Goal: Task Accomplishment & Management: Use online tool/utility

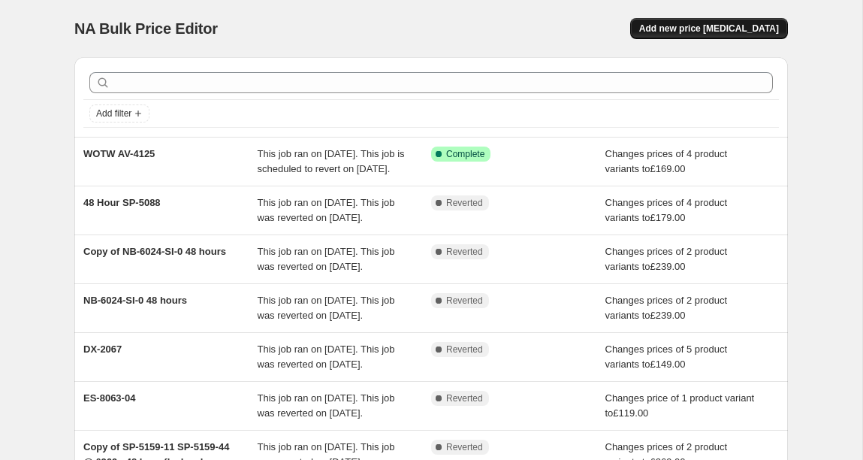
click at [740, 24] on span "Add new price [MEDICAL_DATA]" at bounding box center [709, 29] width 140 height 12
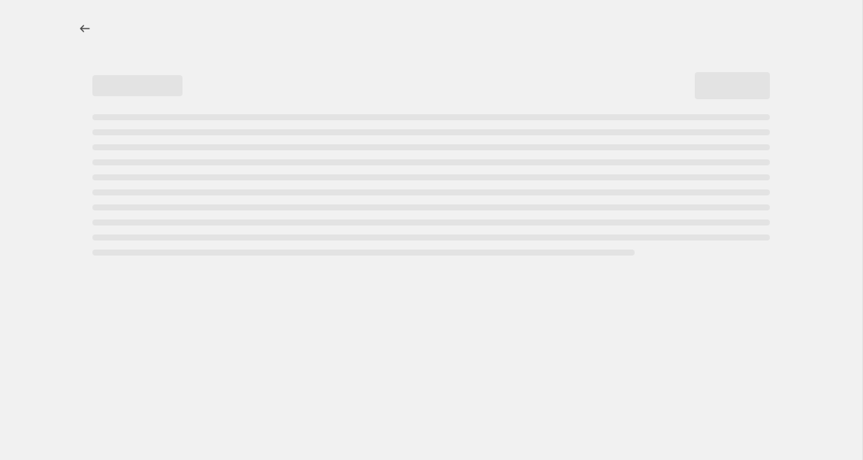
select select "percentage"
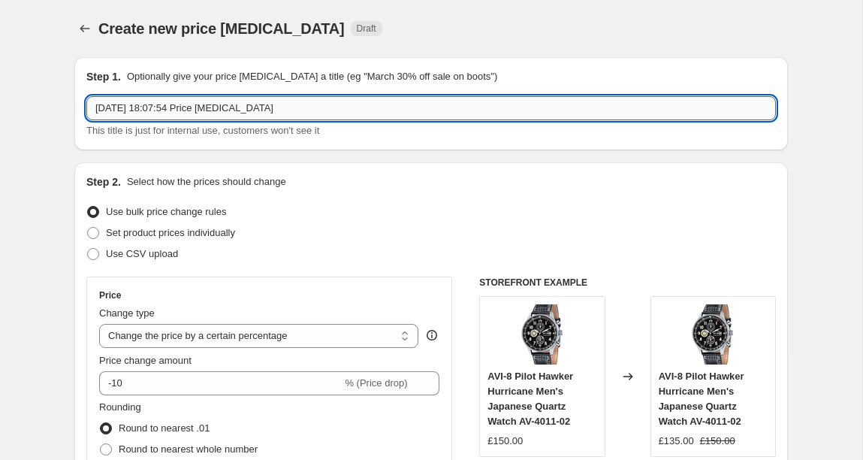
click at [208, 116] on input "[DATE] 18:07:54 Price [MEDICAL_DATA]" at bounding box center [430, 108] width 689 height 24
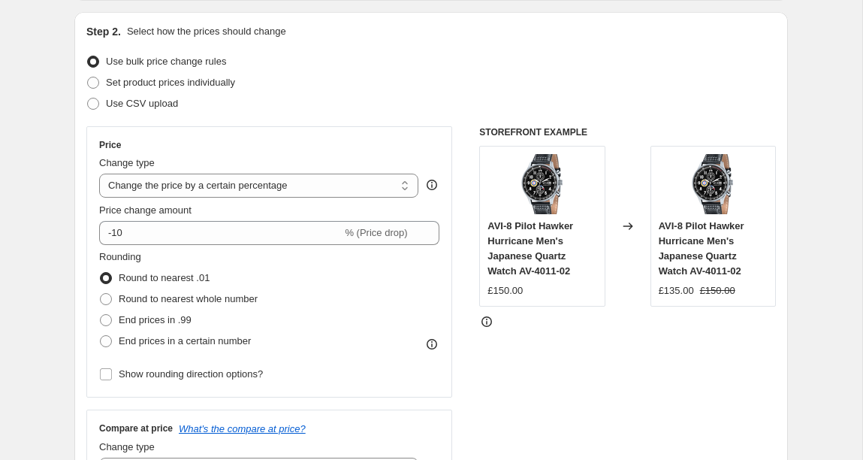
scroll to position [152, 0]
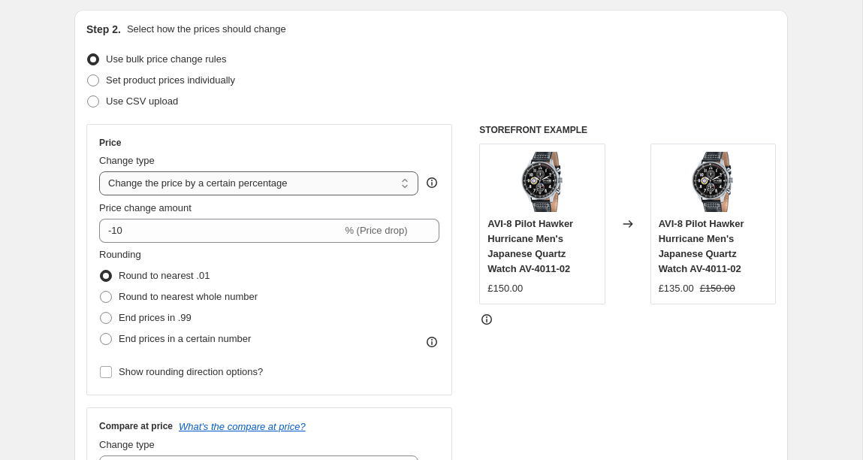
type input "AV-4128 WOTW"
click at [239, 193] on select "Change the price to a certain amount Change the price by a certain amount Chang…" at bounding box center [258, 183] width 319 height 24
select select "to"
click at [99, 171] on select "Change the price to a certain amount Change the price by a certain amount Chang…" at bounding box center [258, 183] width 319 height 24
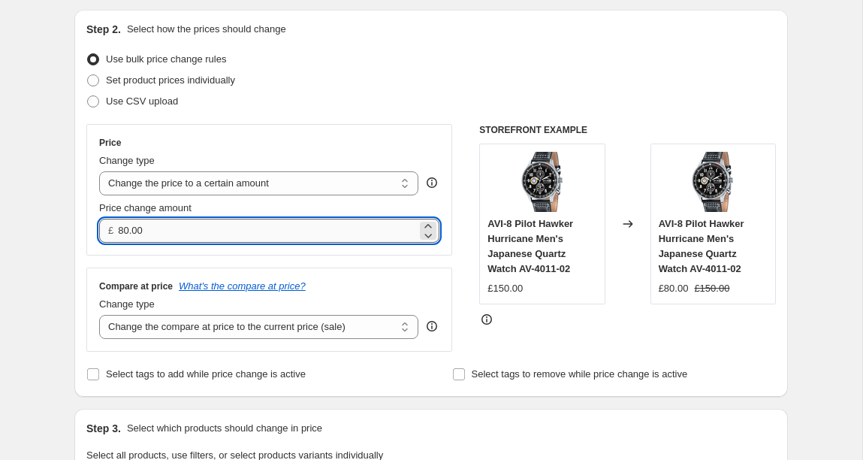
click at [214, 230] on input "80.00" at bounding box center [267, 231] width 298 height 24
click at [214, 230] on input "80.00189" at bounding box center [267, 231] width 298 height 24
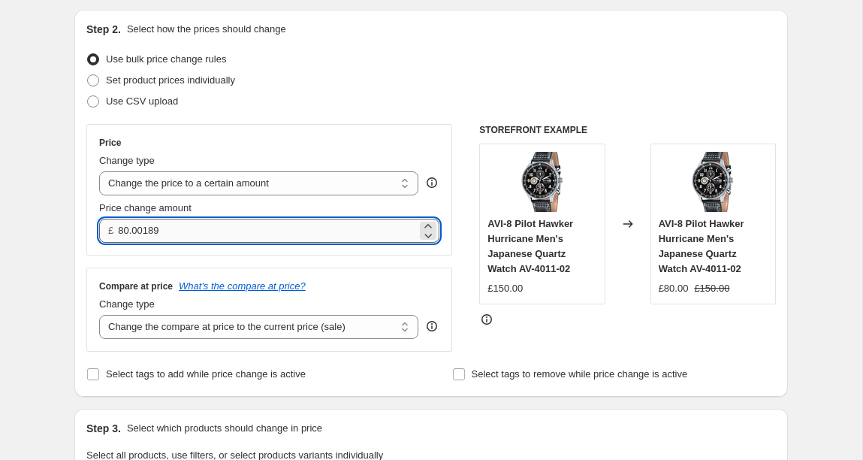
click at [214, 230] on input "80.00189" at bounding box center [267, 231] width 298 height 24
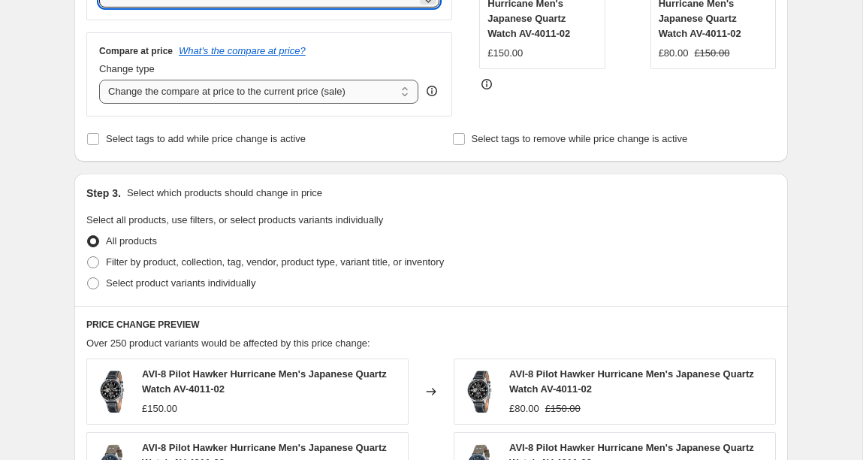
scroll to position [405, 0]
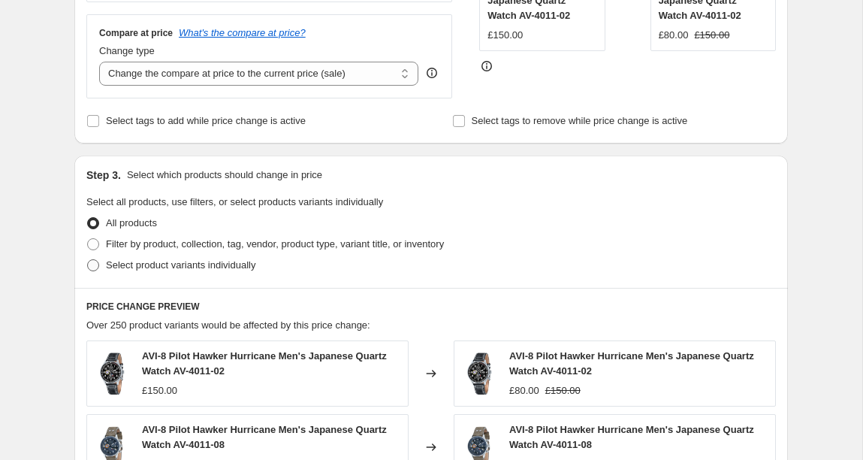
type input "189.00"
click at [172, 267] on span "Select product variants individually" at bounding box center [180, 264] width 149 height 11
click at [88, 260] on input "Select product variants individually" at bounding box center [87, 259] width 1 height 1
radio input "true"
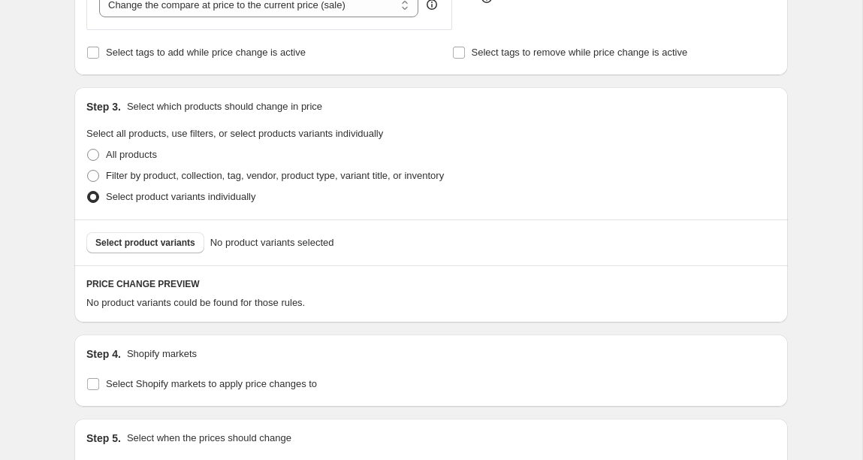
scroll to position [493, 0]
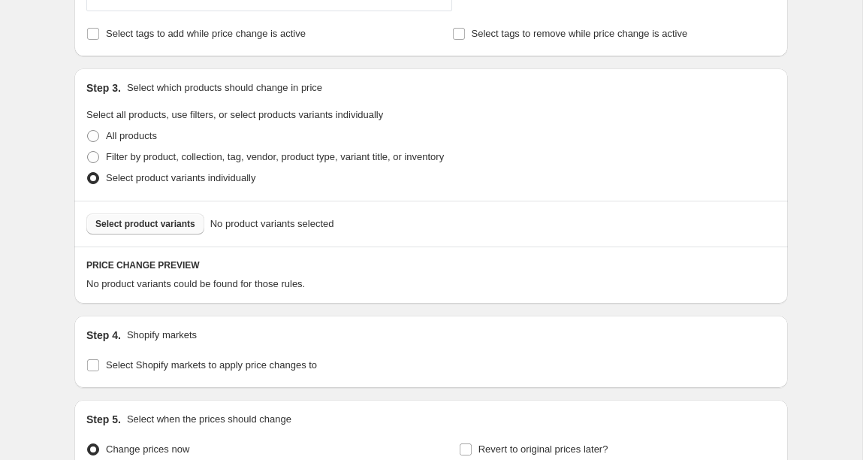
click at [146, 230] on button "Select product variants" at bounding box center [145, 223] width 118 height 21
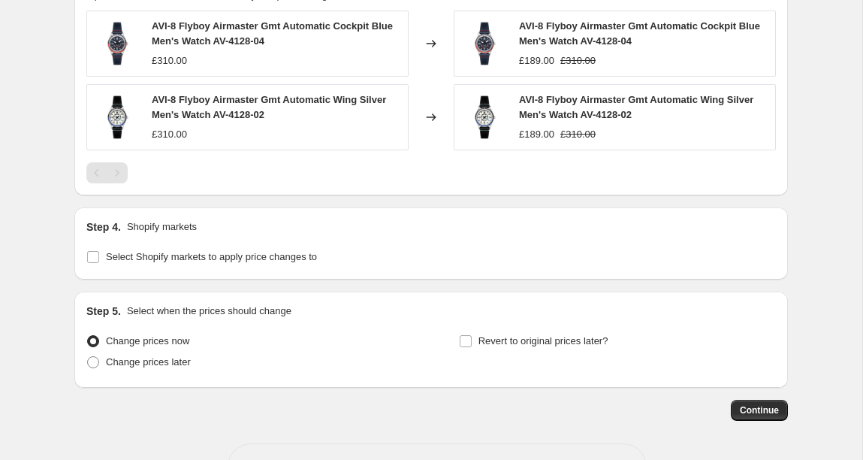
scroll to position [834, 0]
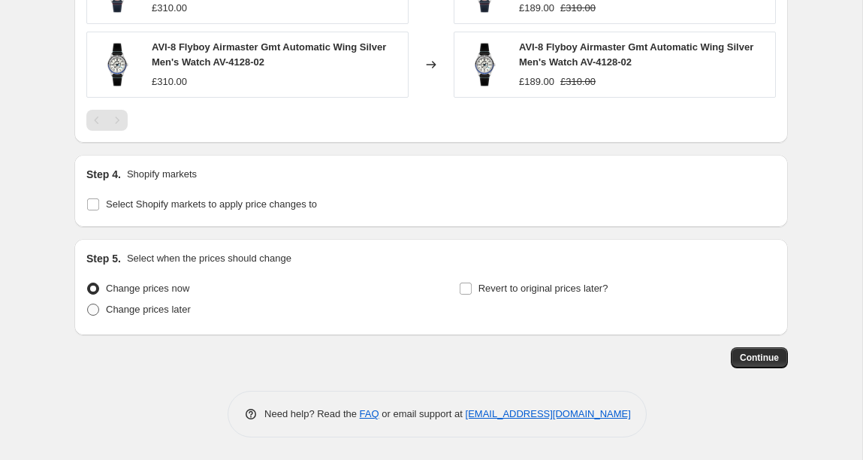
click at [160, 315] on span "Change prices later" at bounding box center [148, 309] width 85 height 15
click at [88, 304] on input "Change prices later" at bounding box center [87, 303] width 1 height 1
radio input "true"
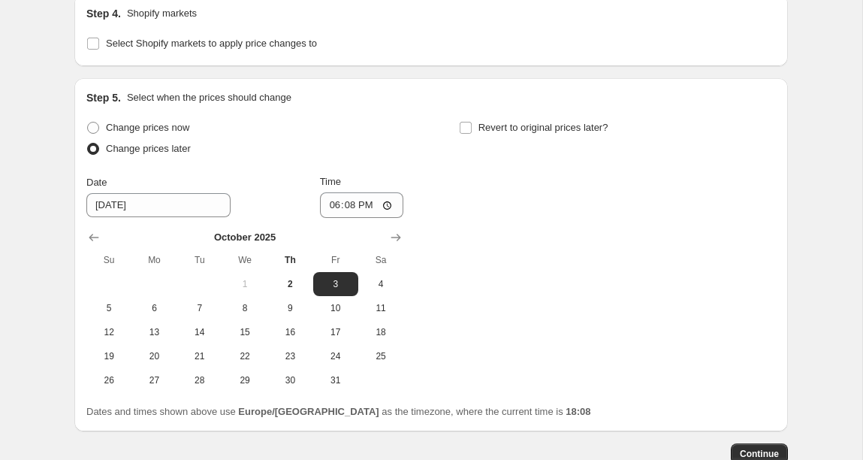
scroll to position [1004, 0]
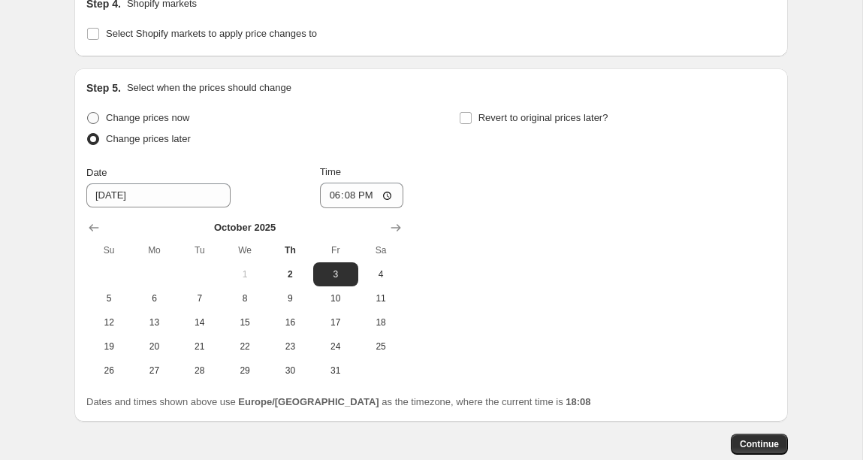
click at [135, 125] on label "Change prices now" at bounding box center [137, 117] width 103 height 21
click at [88, 113] on input "Change prices now" at bounding box center [87, 112] width 1 height 1
radio input "true"
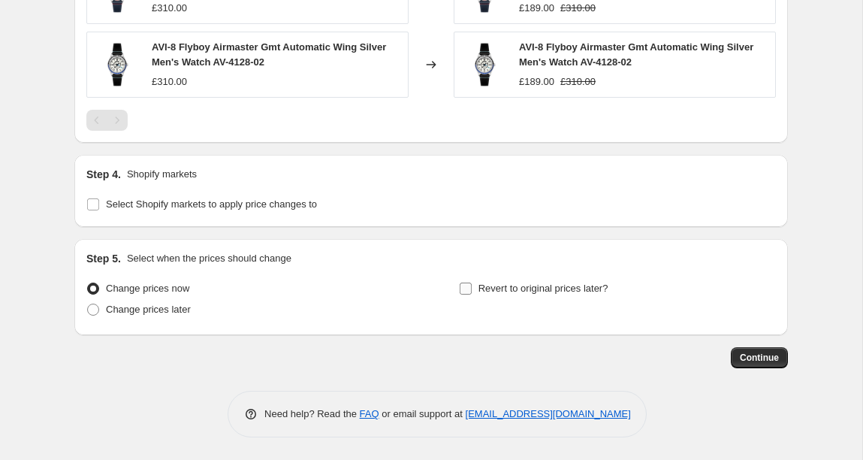
click at [463, 289] on input "Revert to original prices later?" at bounding box center [466, 288] width 12 height 12
checkbox input "true"
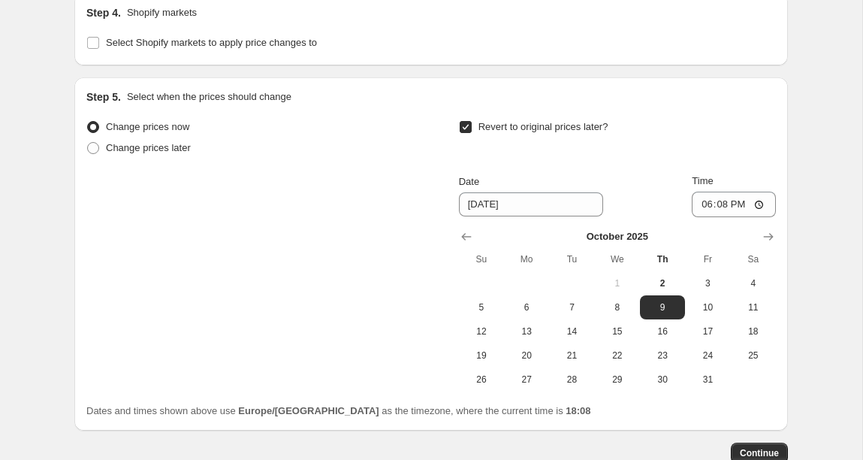
scroll to position [1010, 0]
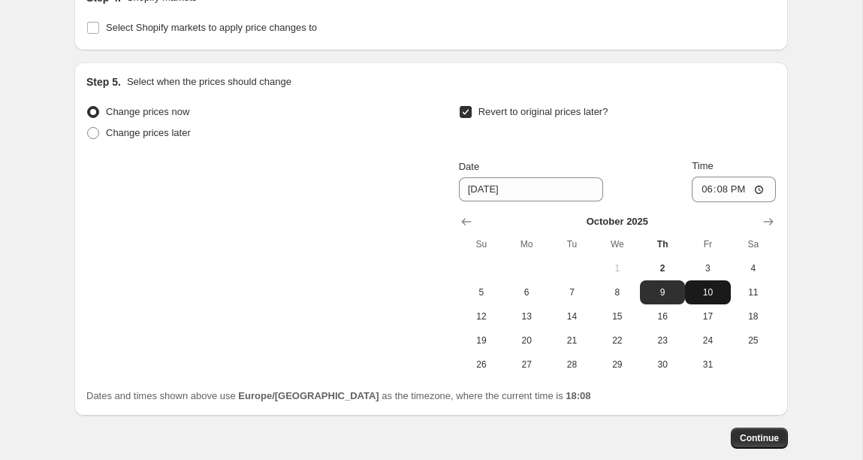
click at [710, 301] on button "10" at bounding box center [707, 292] width 45 height 24
type input "[DATE]"
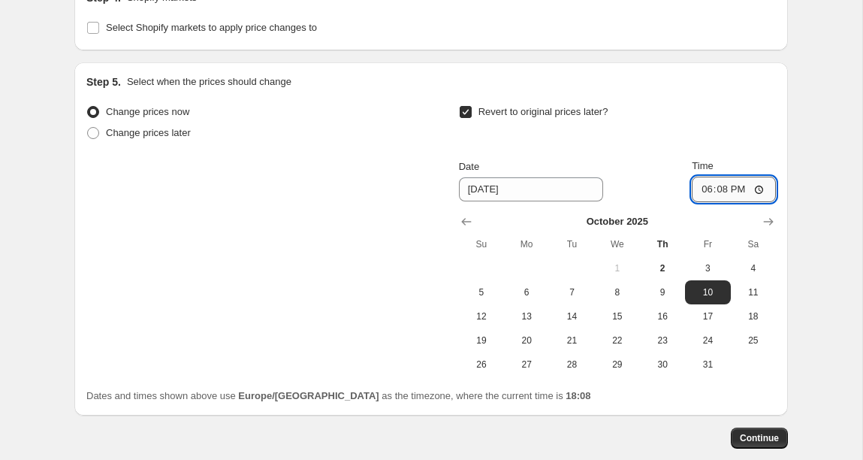
click at [761, 192] on input "18:08" at bounding box center [734, 189] width 84 height 26
type input "23:59"
click at [761, 428] on button "Continue" at bounding box center [759, 437] width 57 height 21
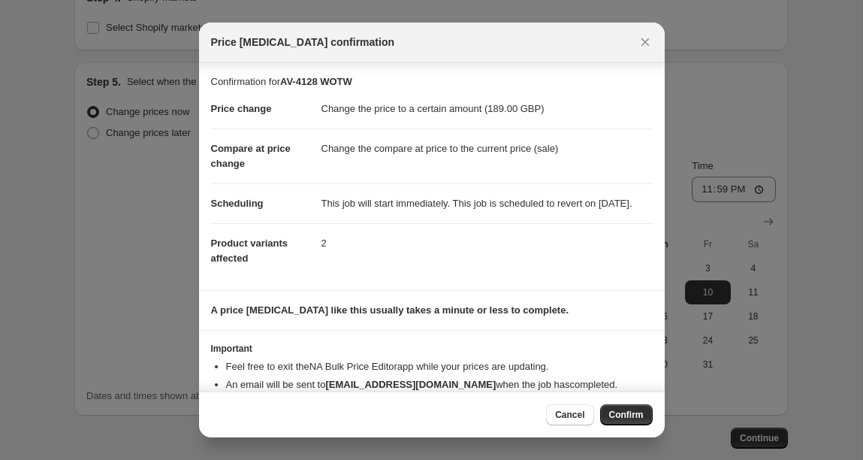
scroll to position [49, 0]
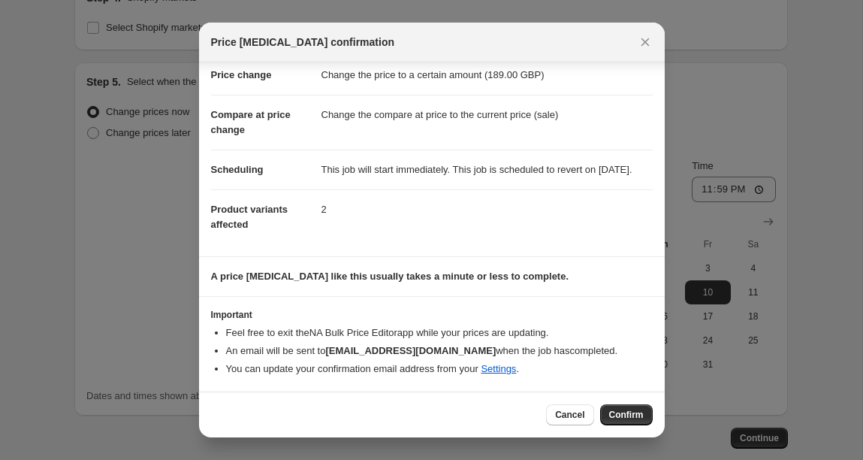
click at [627, 427] on div "Cancel Confirm" at bounding box center [432, 414] width 466 height 46
click at [625, 419] on span "Confirm" at bounding box center [626, 415] width 35 height 12
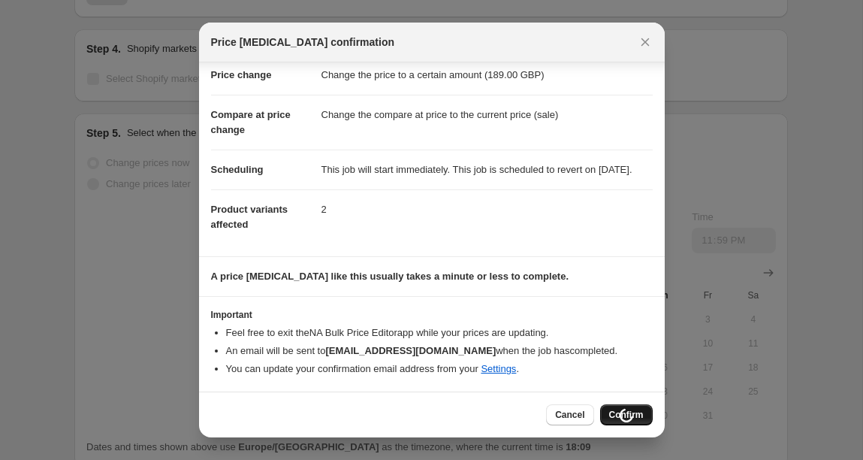
type input "AV-4128 WOTW"
